Goal: Complete application form

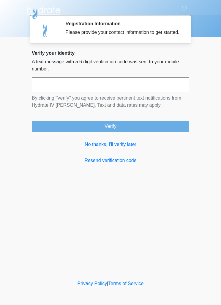
click at [121, 148] on link "No thanks, I'll verify later" at bounding box center [111, 144] width 158 height 7
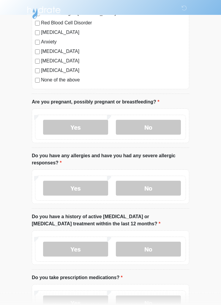
scroll to position [90, 0]
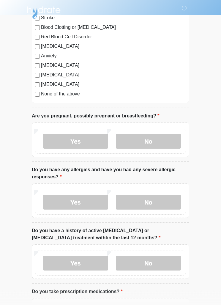
click at [159, 136] on label "No" at bounding box center [148, 141] width 65 height 15
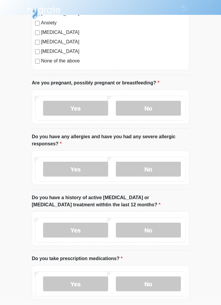
scroll to position [124, 0]
click at [78, 165] on label "Yes" at bounding box center [75, 169] width 65 height 15
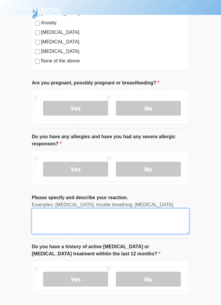
click at [72, 224] on textarea "Please specify and describe your reaction." at bounding box center [111, 221] width 158 height 26
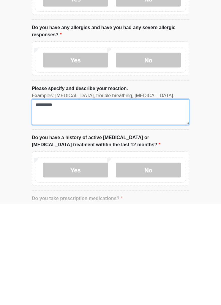
type textarea "*********"
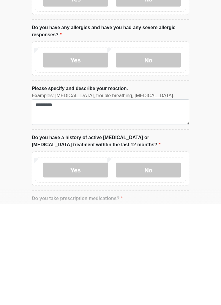
click at [29, 136] on div "This is the beginning of your virtual Good Faith Exam . ﻿﻿﻿﻿﻿﻿﻿﻿ This step is n…" at bounding box center [110, 196] width 166 height 545
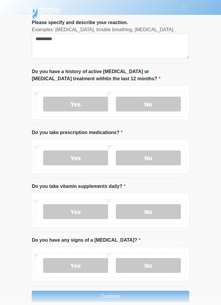
scroll to position [308, 0]
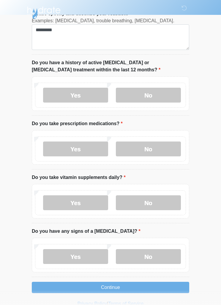
click at [163, 95] on label "No" at bounding box center [148, 95] width 65 height 15
click at [153, 149] on label "No" at bounding box center [148, 148] width 65 height 15
click at [96, 202] on label "Yes" at bounding box center [75, 202] width 65 height 15
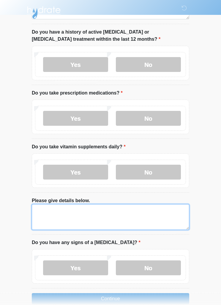
click at [113, 214] on textarea "Please give details below." at bounding box center [111, 218] width 158 height 26
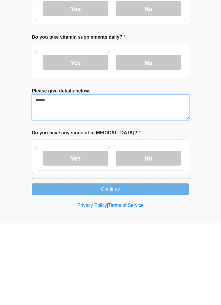
scroll to position [369, 0]
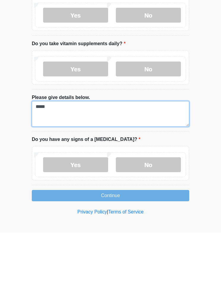
type textarea "*****"
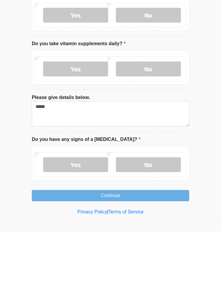
click at [158, 230] on label "No" at bounding box center [148, 237] width 65 height 15
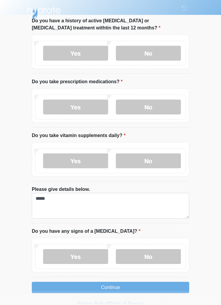
click at [138, 287] on button "Continue" at bounding box center [111, 287] width 158 height 11
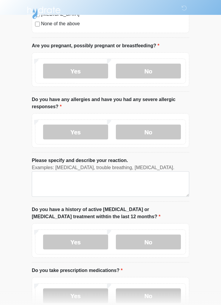
scroll to position [0, 0]
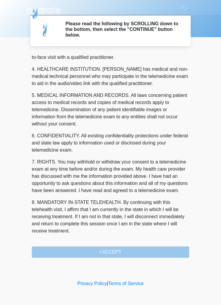
click at [137, 253] on div "1. PURPOSE. The purpose of this form is to obtain your consent for a telemedici…" at bounding box center [111, 155] width 158 height 205
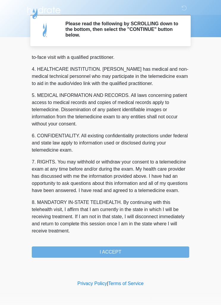
click at [133, 248] on button "I ACCEPT" at bounding box center [111, 251] width 158 height 11
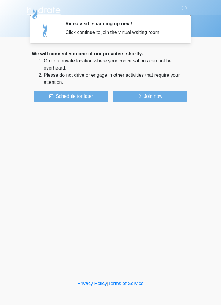
click at [160, 98] on button "Join now" at bounding box center [150, 96] width 74 height 11
